Goal: Navigation & Orientation: Find specific page/section

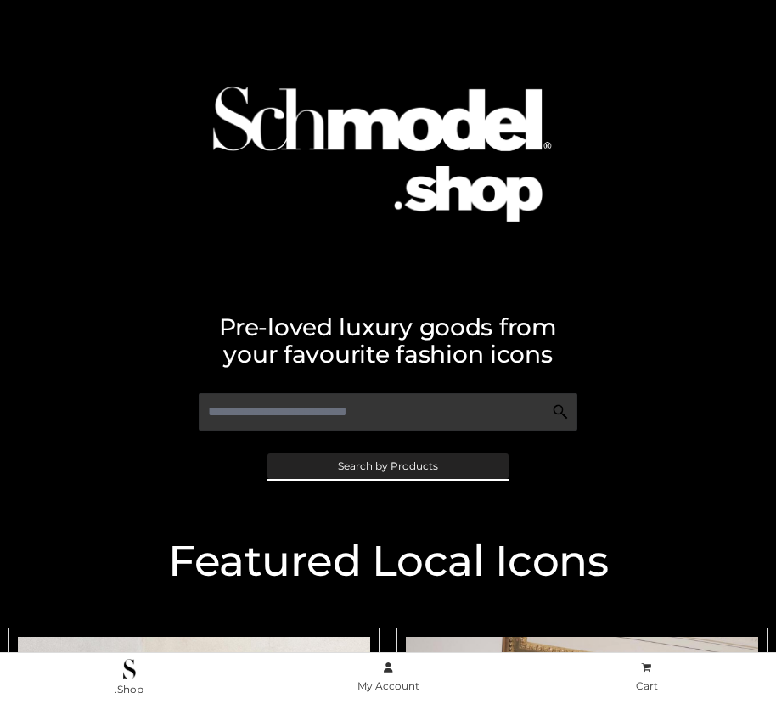
click at [387, 466] on span "Search by Products" at bounding box center [388, 466] width 100 height 10
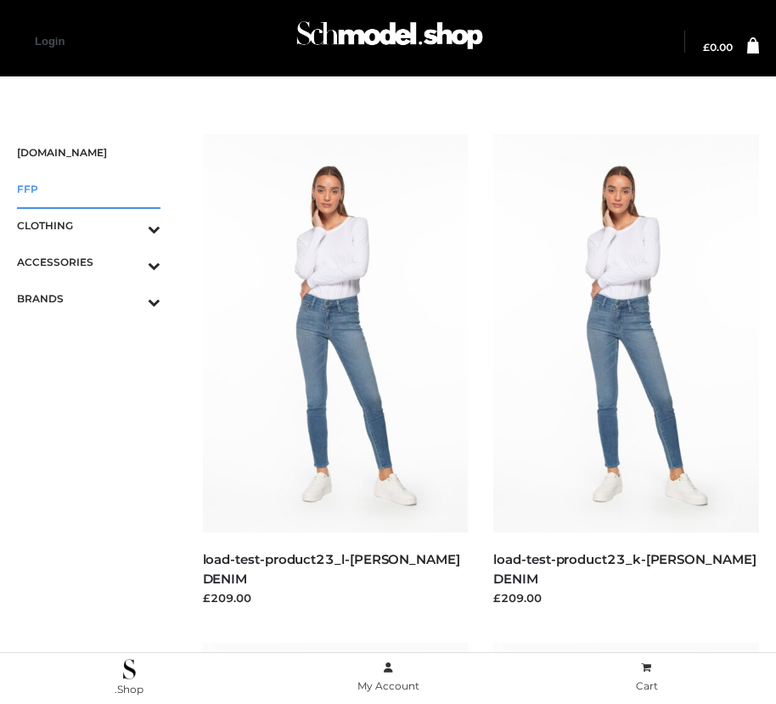
click at [88, 189] on span "FFP" at bounding box center [89, 189] width 144 height 20
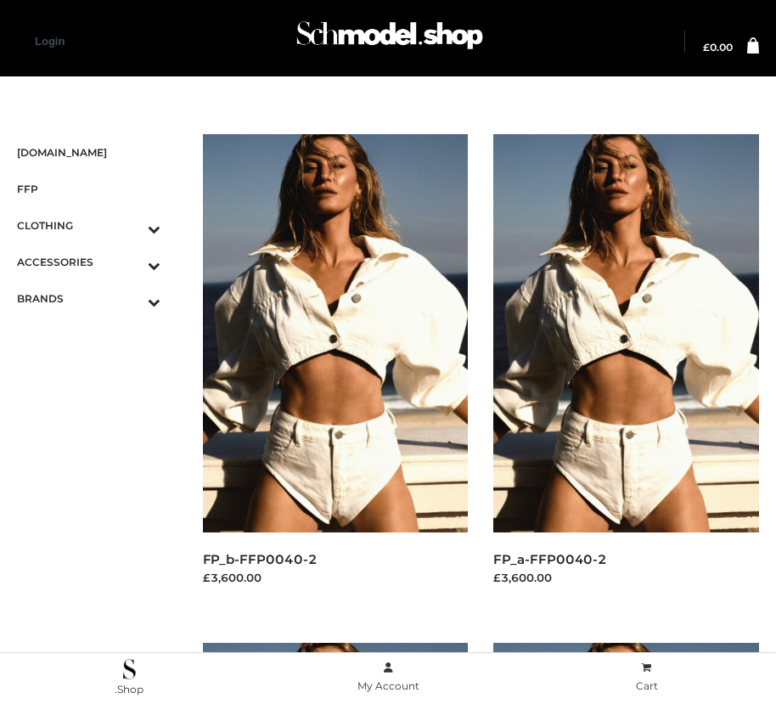
scroll to position [1546, 0]
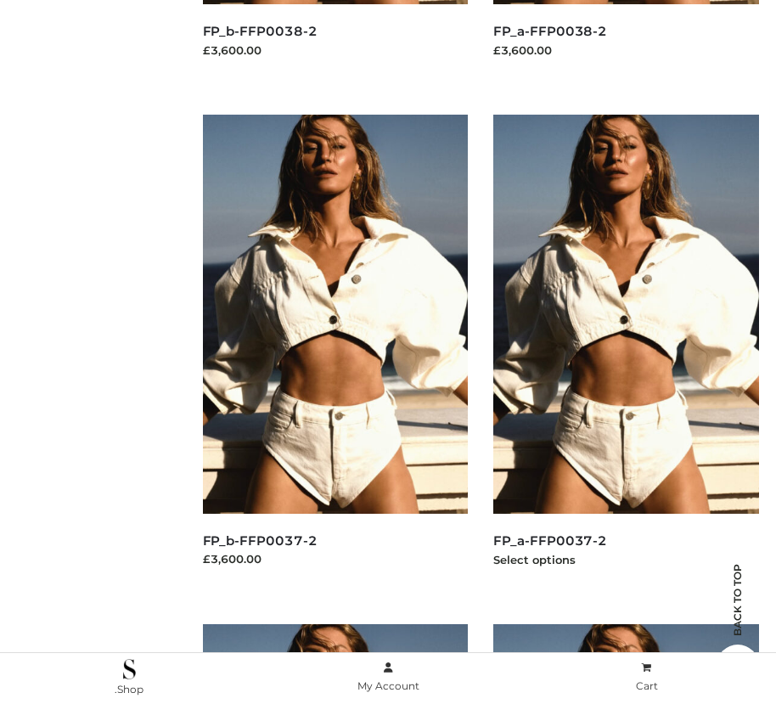
click at [626, 352] on img at bounding box center [627, 314] width 266 height 398
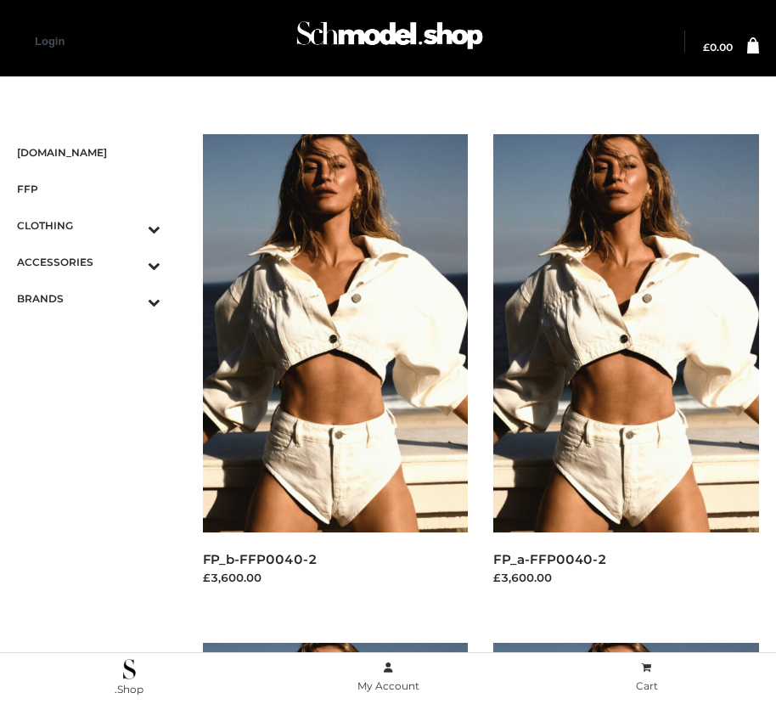
scroll to position [2056, 0]
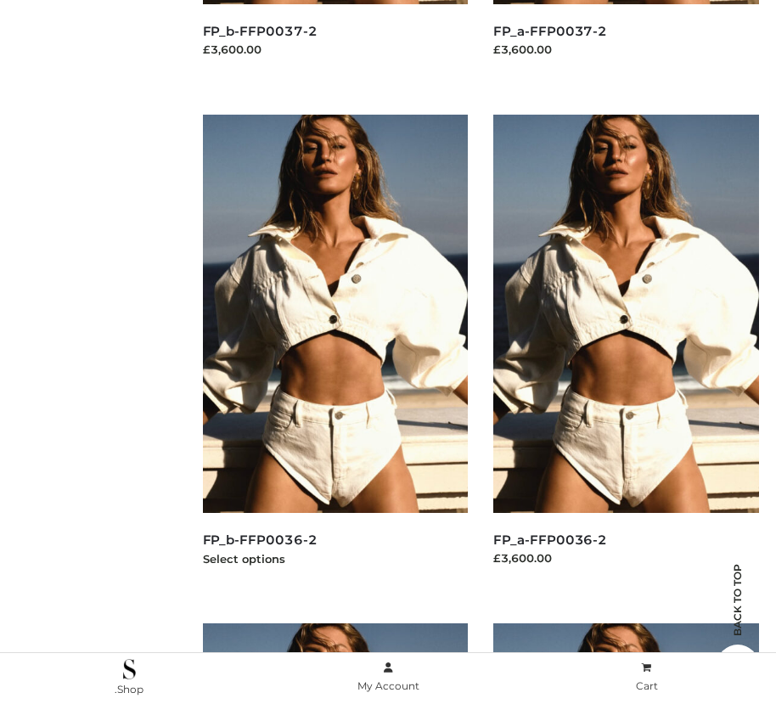
click at [335, 352] on img at bounding box center [336, 314] width 266 height 398
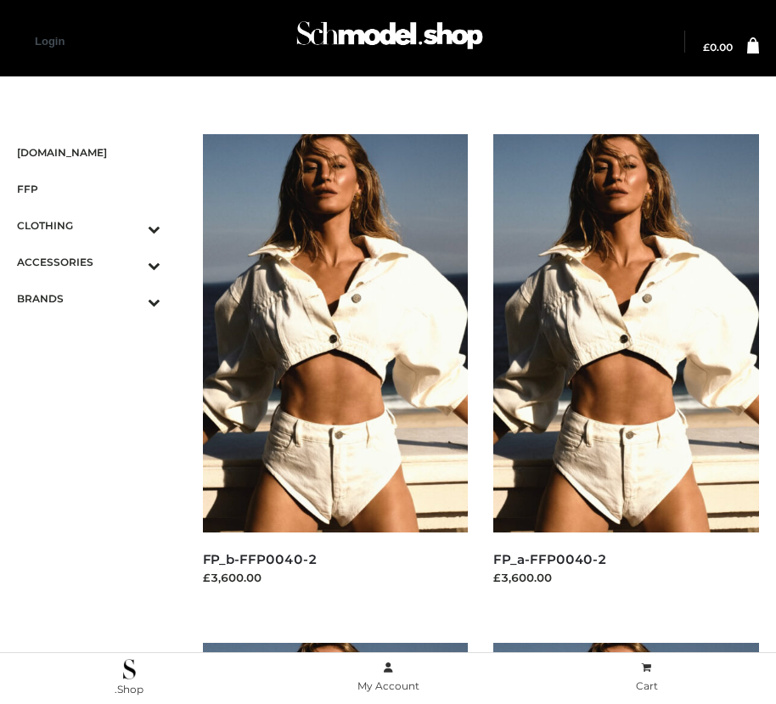
scroll to position [20, 0]
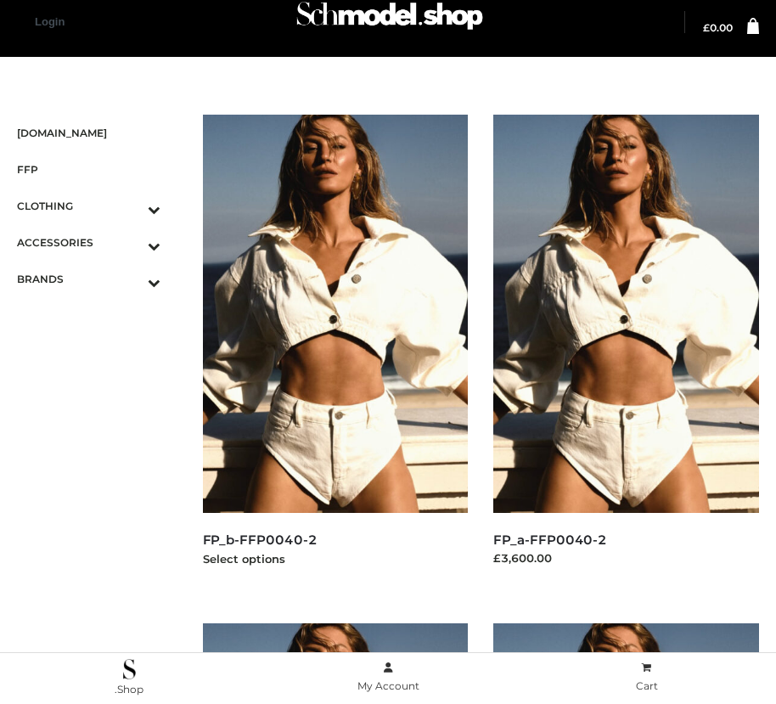
click at [335, 352] on img at bounding box center [336, 314] width 266 height 398
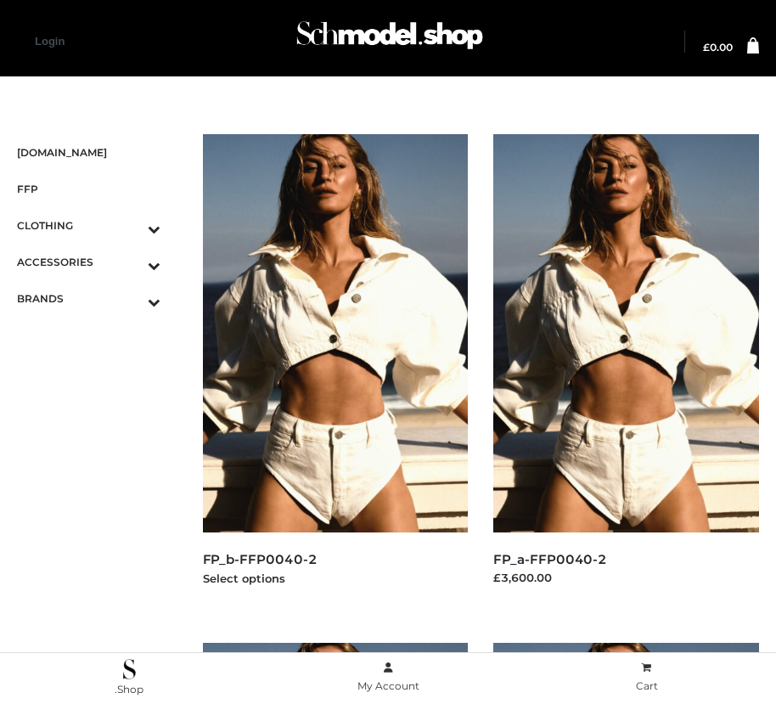
scroll to position [2565, 0]
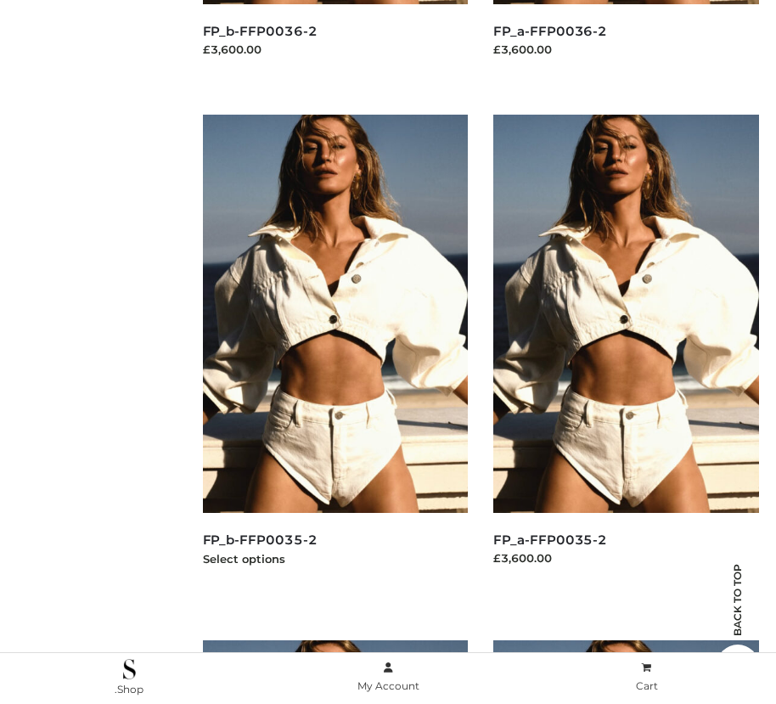
click at [335, 352] on img at bounding box center [336, 314] width 266 height 398
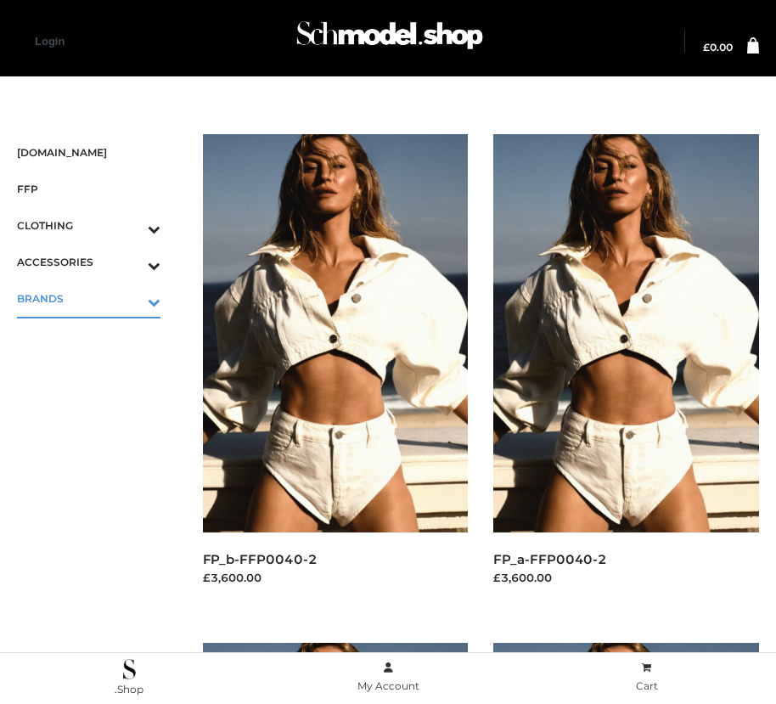
click at [130, 298] on icon "Toggle Submenu" at bounding box center [65, 302] width 190 height 20
click at [97, 371] on span "PARKERSMITH" at bounding box center [97, 372] width 127 height 20
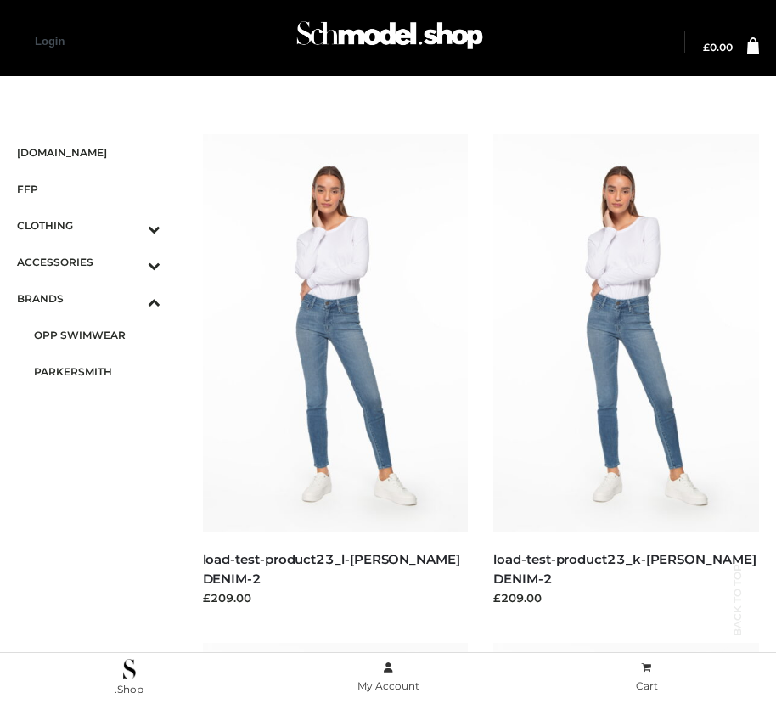
scroll to position [2565, 0]
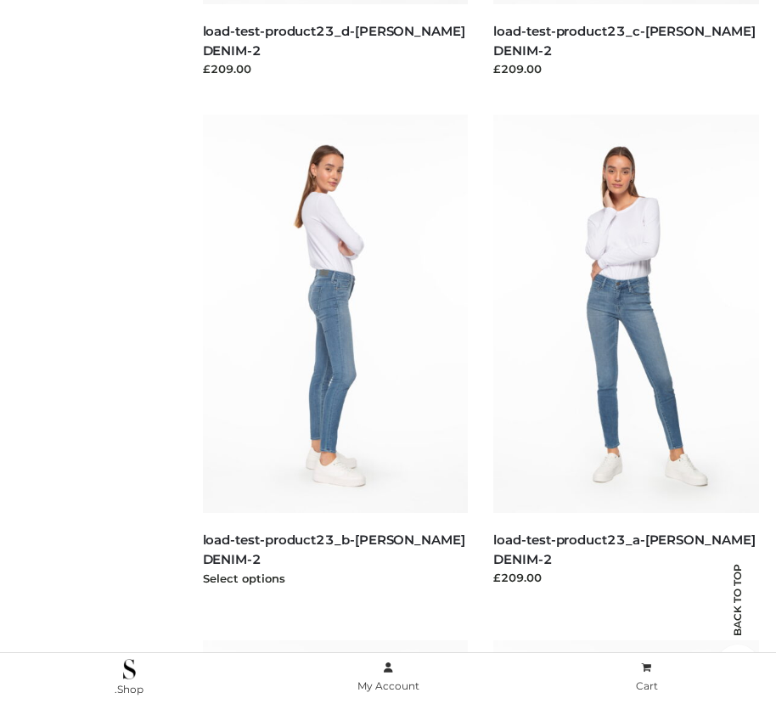
click at [335, 352] on img at bounding box center [336, 314] width 266 height 398
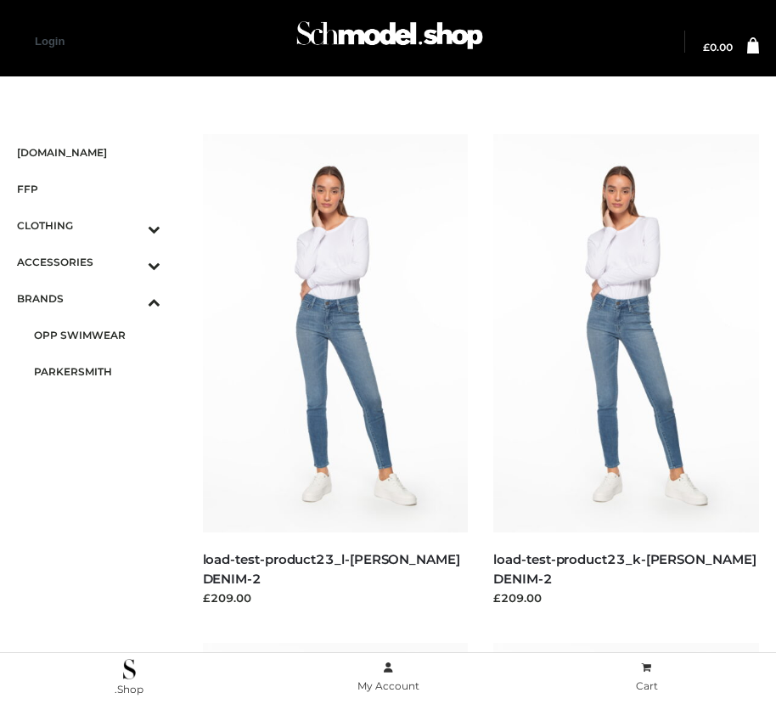
scroll to position [20, 0]
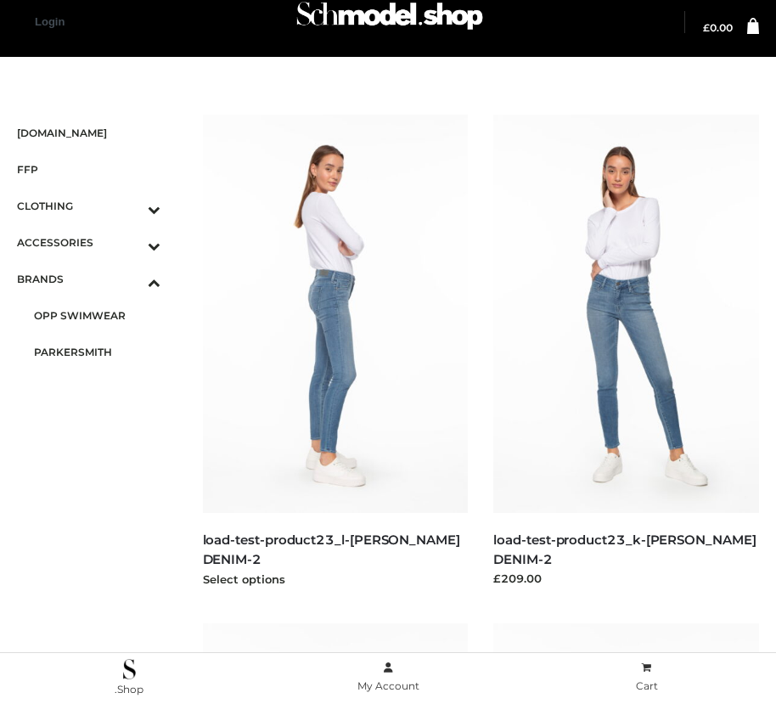
click at [335, 352] on img at bounding box center [336, 314] width 266 height 398
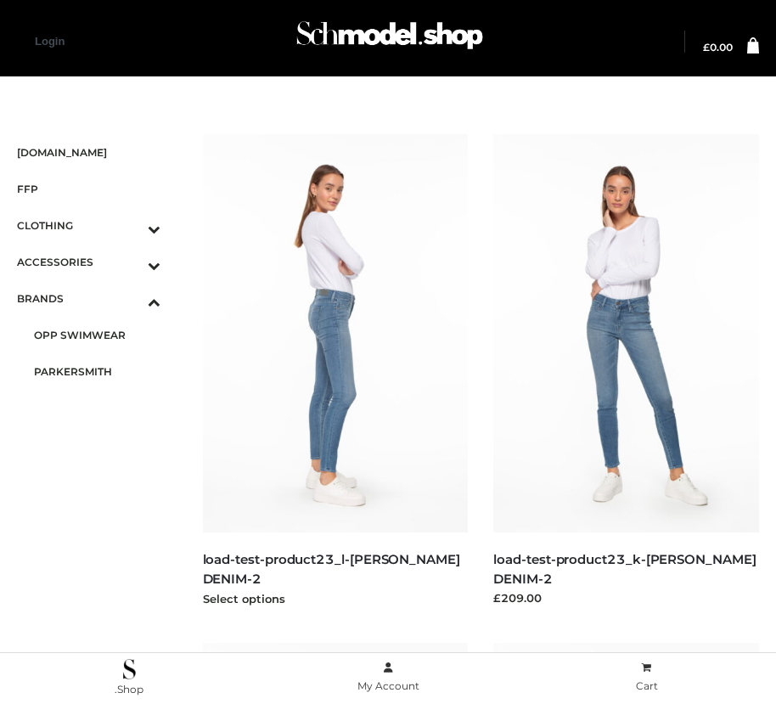
scroll to position [2056, 0]
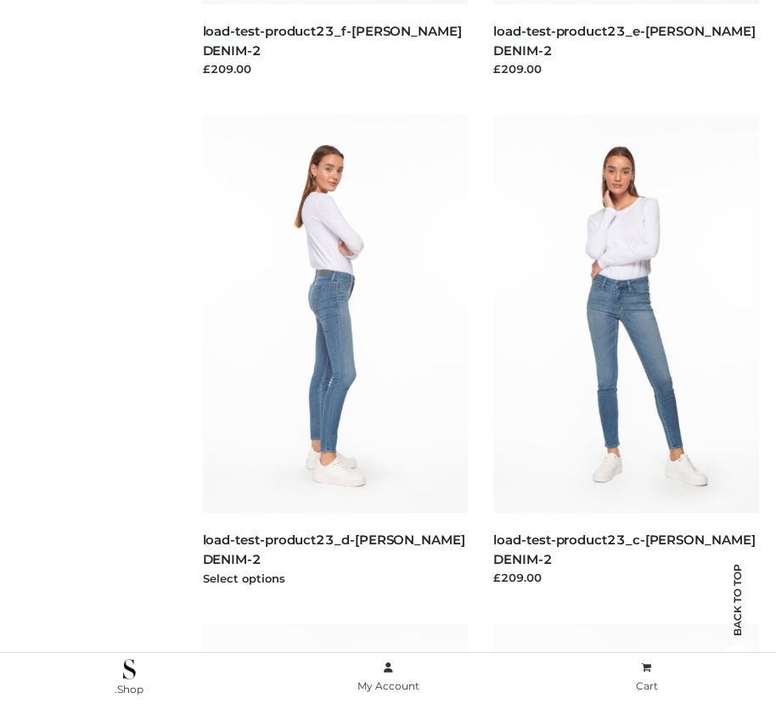
click at [335, 352] on img at bounding box center [336, 314] width 266 height 398
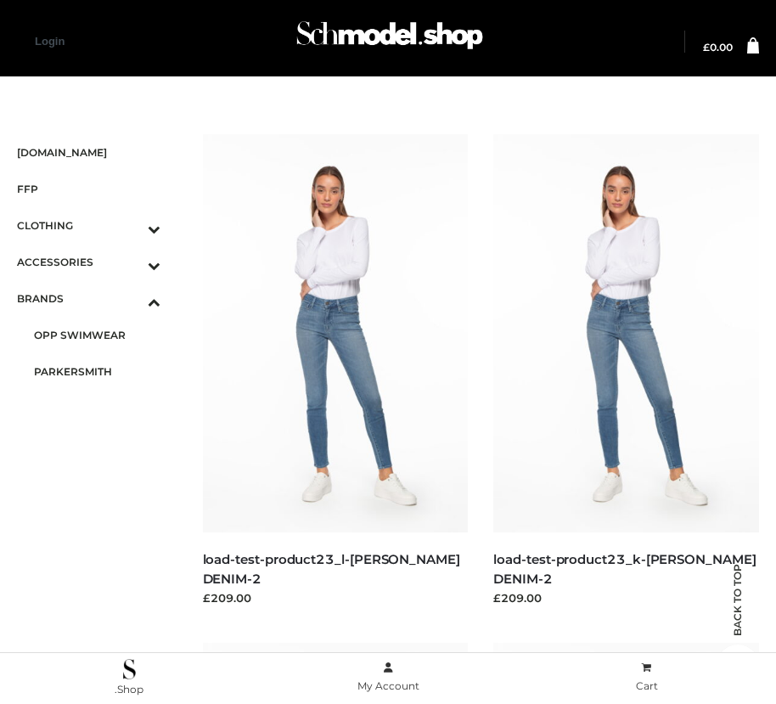
scroll to position [20, 0]
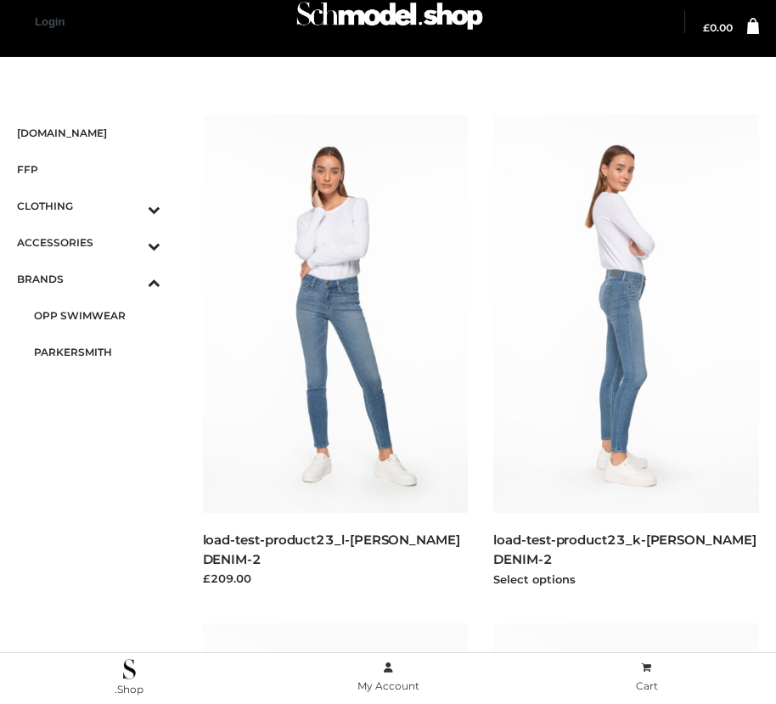
click at [626, 352] on img at bounding box center [627, 314] width 266 height 398
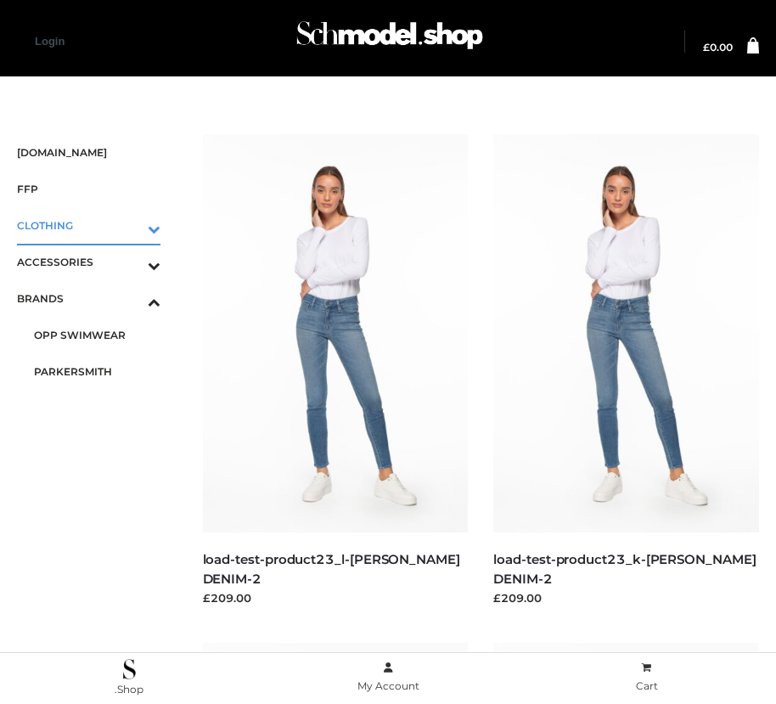
click at [130, 225] on icon "Toggle Submenu" at bounding box center [65, 229] width 190 height 20
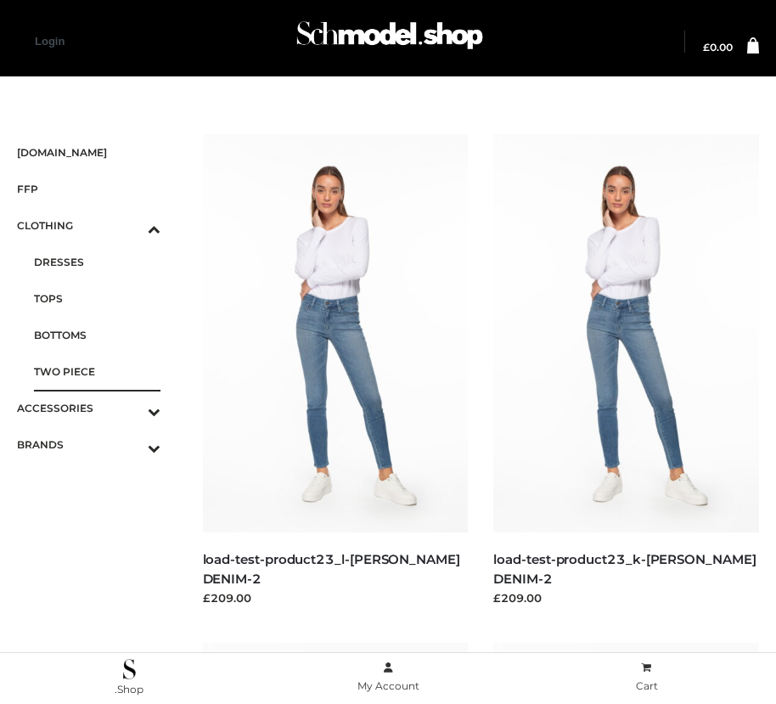
click at [97, 371] on span "TWO PIECE" at bounding box center [97, 372] width 127 height 20
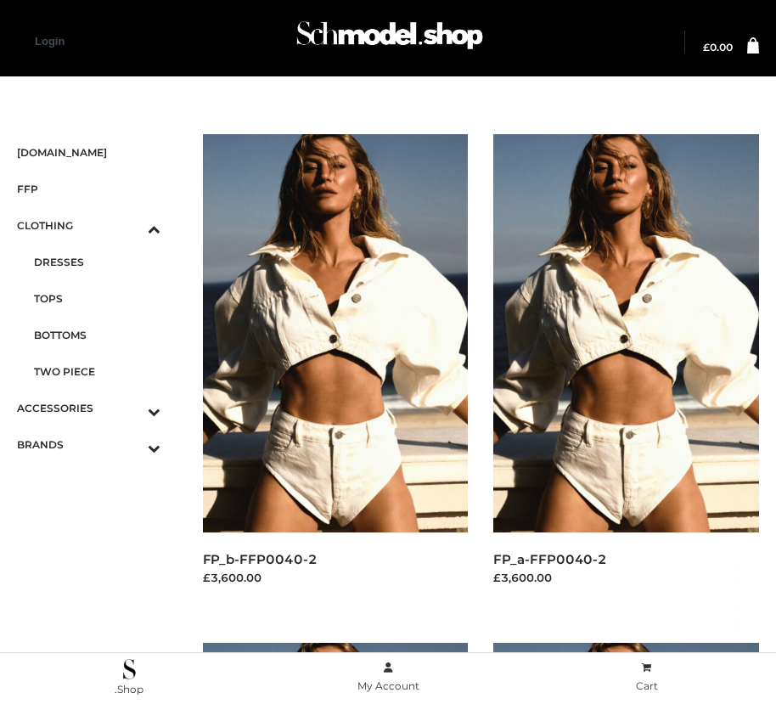
scroll to position [2056, 0]
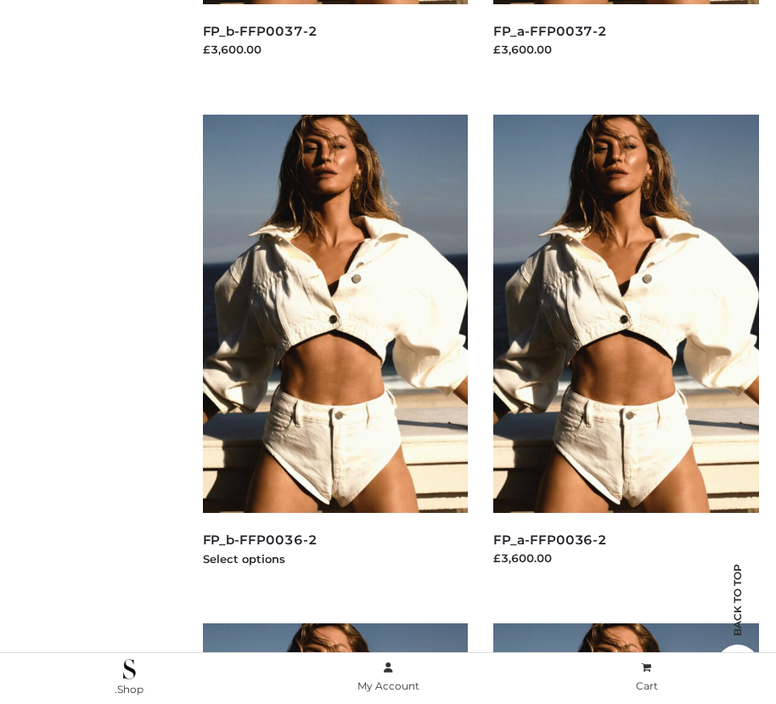
click at [335, 352] on img at bounding box center [336, 314] width 266 height 398
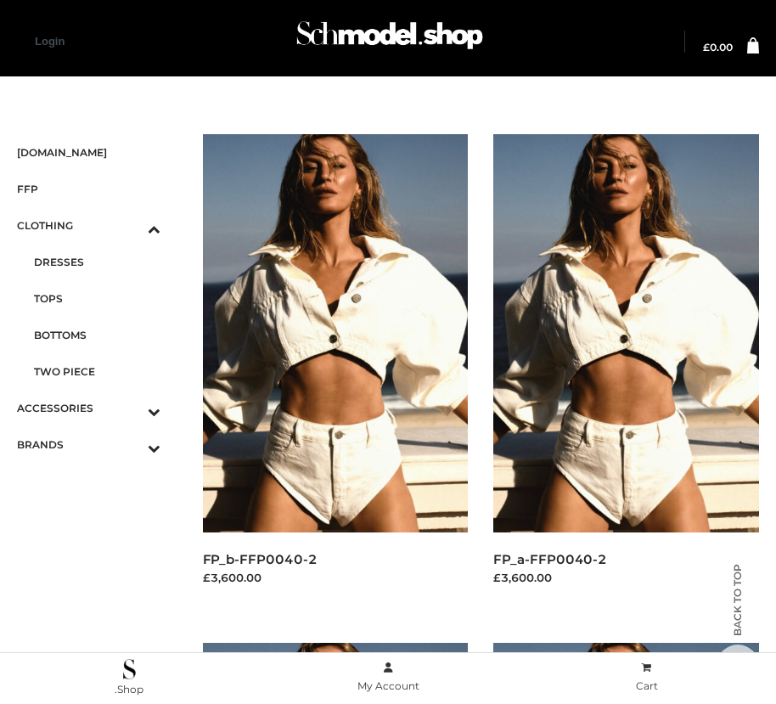
scroll to position [2565, 0]
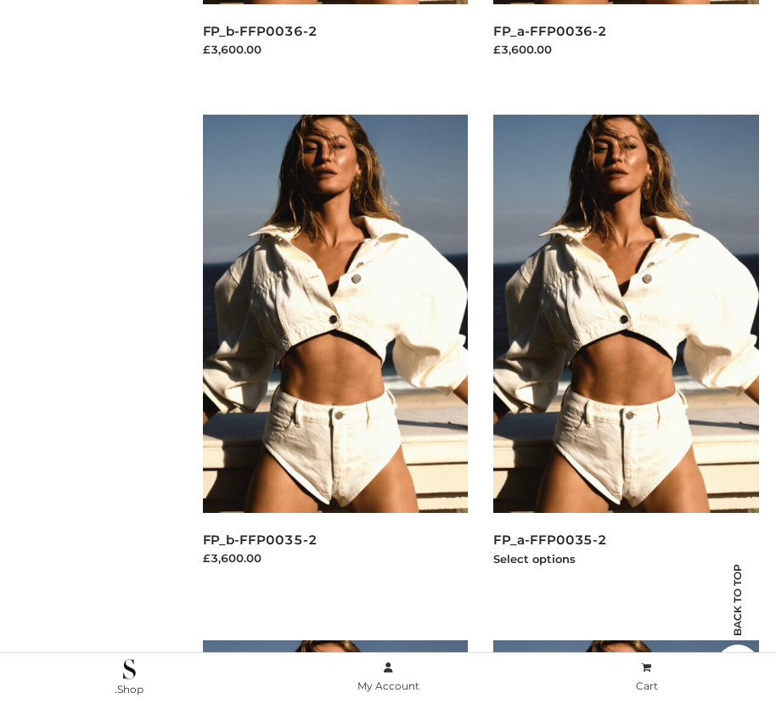
click at [626, 352] on img at bounding box center [627, 314] width 266 height 398
click at [335, 352] on img at bounding box center [336, 314] width 266 height 398
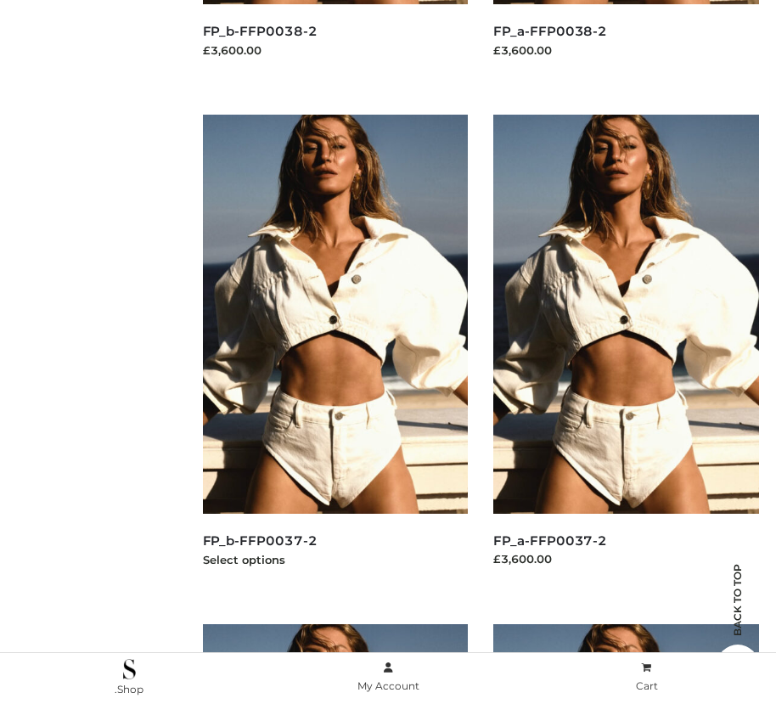
click at [335, 352] on img at bounding box center [336, 314] width 266 height 398
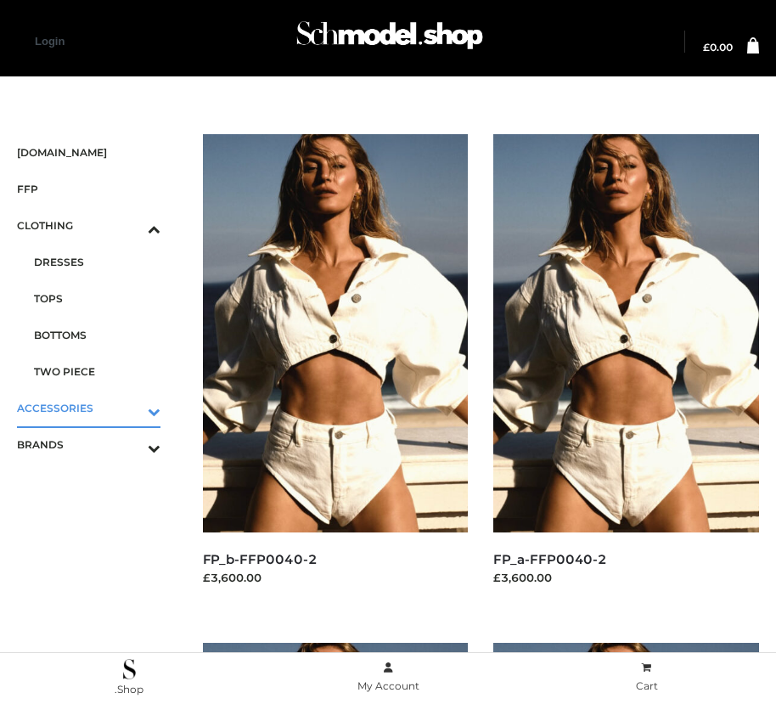
click at [130, 408] on icon "Toggle Submenu" at bounding box center [65, 412] width 190 height 20
click at [97, 298] on span "BAGS" at bounding box center [97, 299] width 127 height 20
